Goal: Find specific fact: Find specific fact

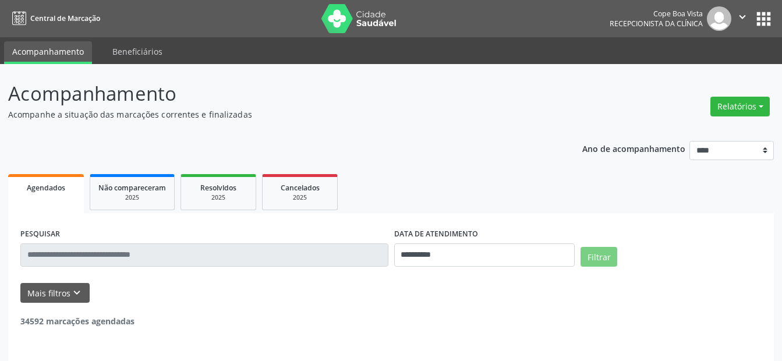
click at [74, 248] on input "text" at bounding box center [204, 254] width 368 height 23
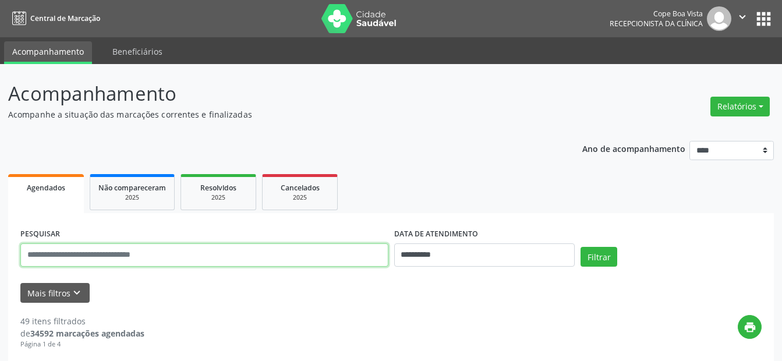
click at [77, 255] on input "text" at bounding box center [204, 254] width 368 height 23
type input "*"
type input "***"
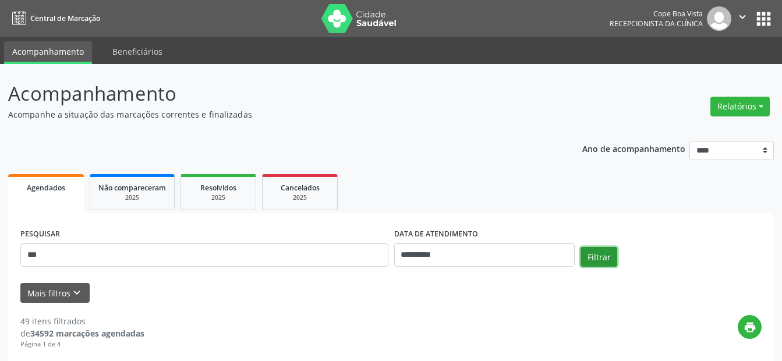
click at [595, 252] on button "Filtrar" at bounding box center [598, 257] width 37 height 20
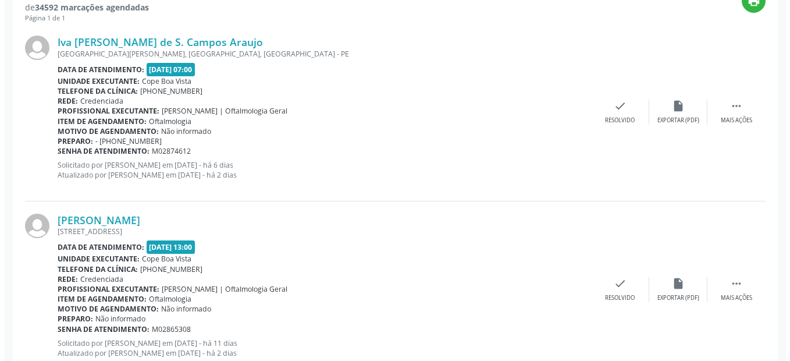
scroll to position [306, 0]
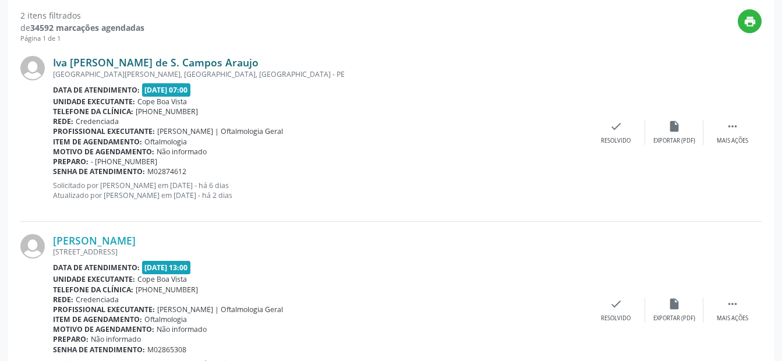
click at [79, 61] on link "Iva [PERSON_NAME] de S. Campos Araujo" at bounding box center [155, 62] width 205 height 13
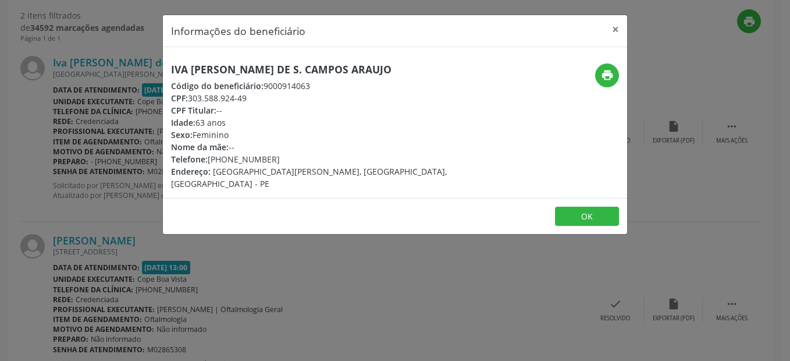
drag, startPoint x: 169, startPoint y: 69, endPoint x: 404, endPoint y: 68, distance: 235.1
click at [404, 68] on div "Iva [PERSON_NAME] de S. Campos Araujo Código do beneficiário: 9000914063 CPF: 3…" at bounding box center [318, 126] width 310 height 126
copy h5 "Iva [PERSON_NAME] de S. Campos Araujo"
drag, startPoint x: 226, startPoint y: 162, endPoint x: 272, endPoint y: 162, distance: 45.4
click at [272, 162] on div "Telefone: [PHONE_NUMBER]" at bounding box center [317, 159] width 293 height 12
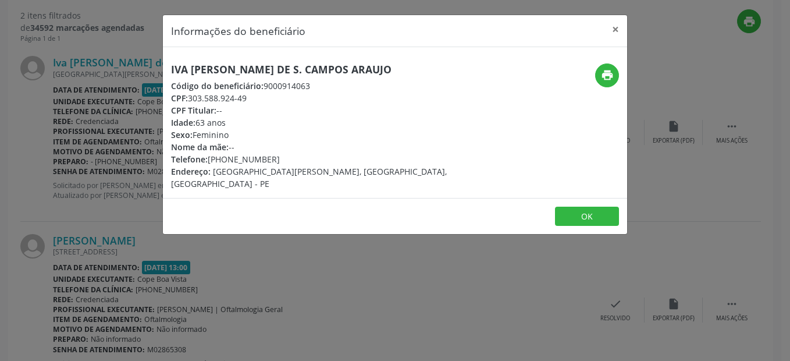
copy div "99614-5342"
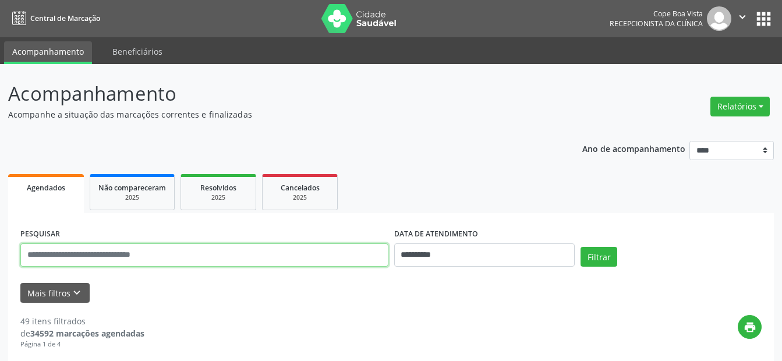
click at [111, 248] on input "text" at bounding box center [204, 254] width 368 height 23
type input "***"
click at [580, 247] on button "Filtrar" at bounding box center [598, 257] width 37 height 20
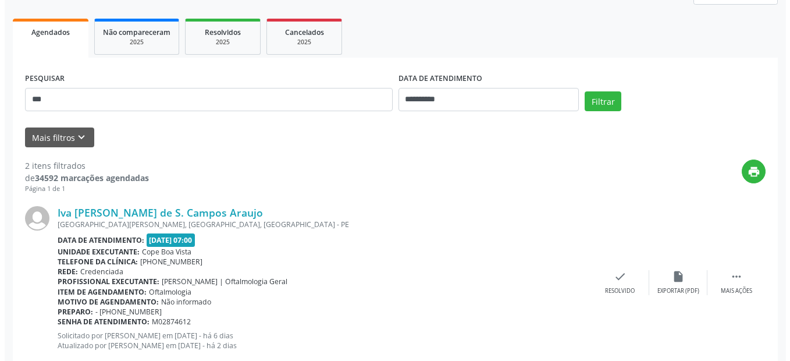
scroll to position [189, 0]
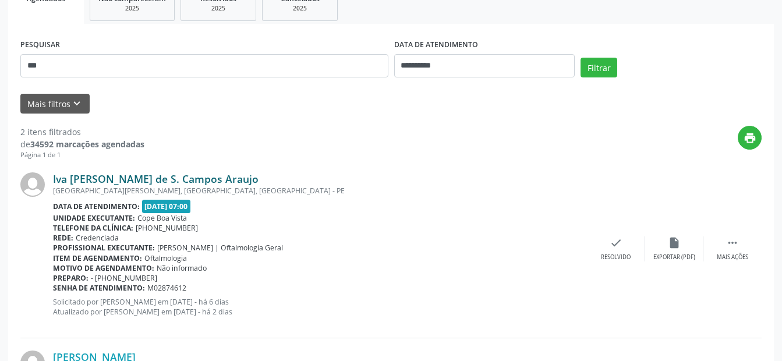
click at [119, 182] on link "Iva [PERSON_NAME] de S. Campos Araujo" at bounding box center [155, 178] width 205 height 13
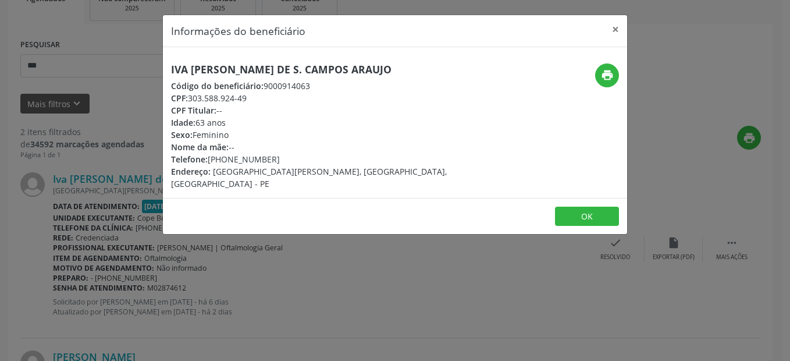
drag, startPoint x: 190, startPoint y: 99, endPoint x: 247, endPoint y: 98, distance: 57.6
click at [247, 98] on div "CPF: 303.588.924-49" at bounding box center [317, 98] width 293 height 12
copy div "303.588.924-49"
